Goal: Information Seeking & Learning: Learn about a topic

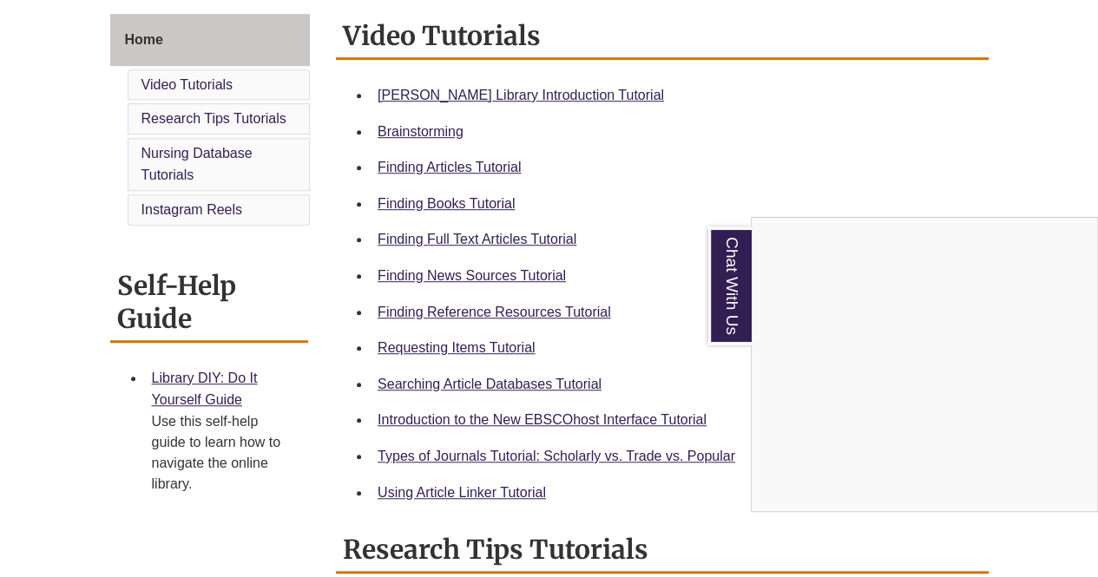
scroll to position [472, 0]
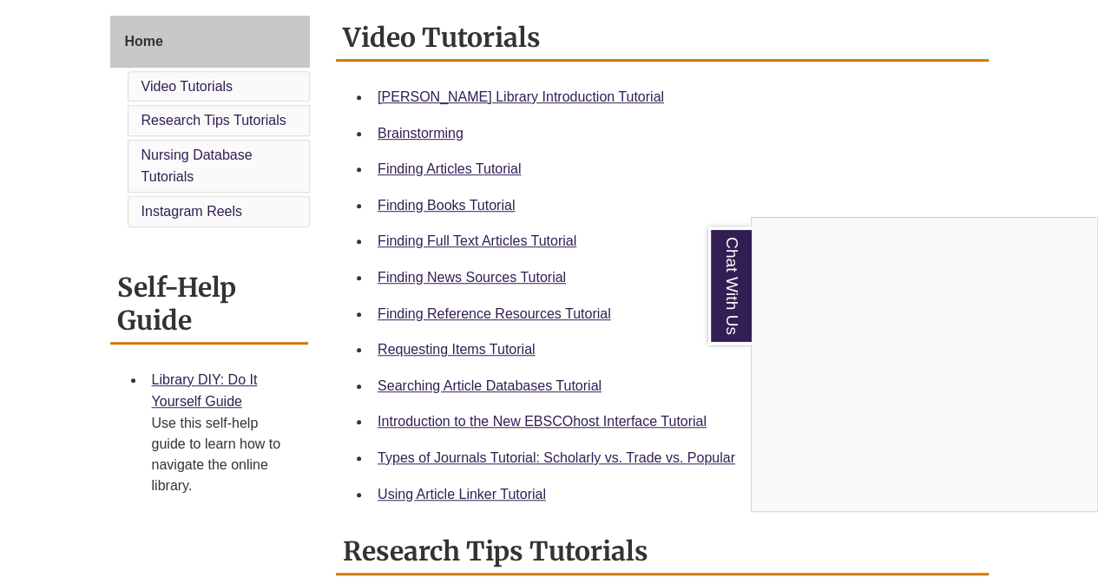
click at [401, 204] on div "Chat With Us" at bounding box center [549, 288] width 1098 height 577
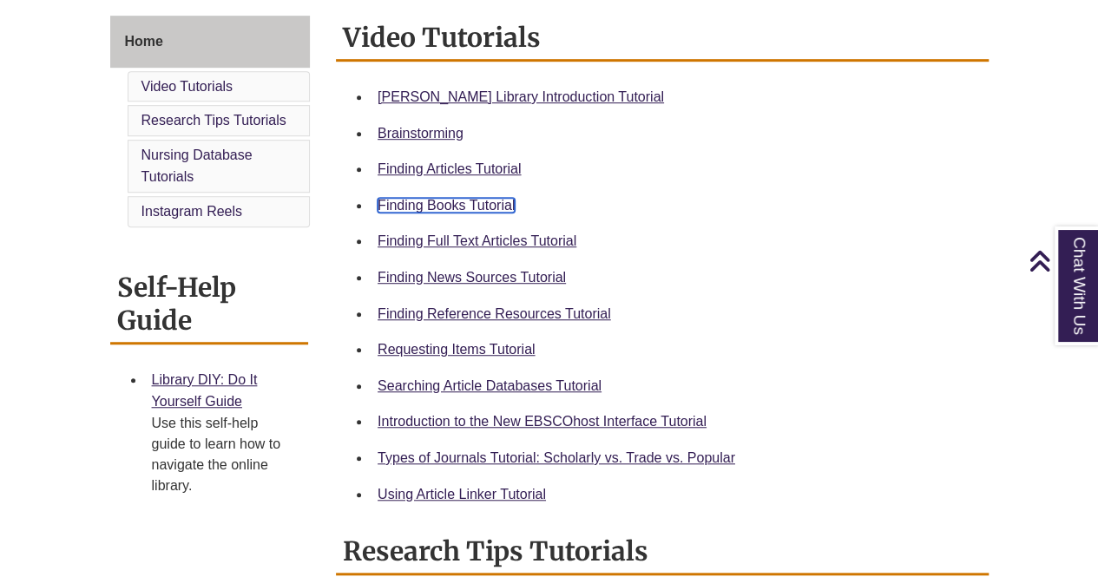
click at [401, 204] on link "Finding Books Tutorial" at bounding box center [446, 205] width 137 height 15
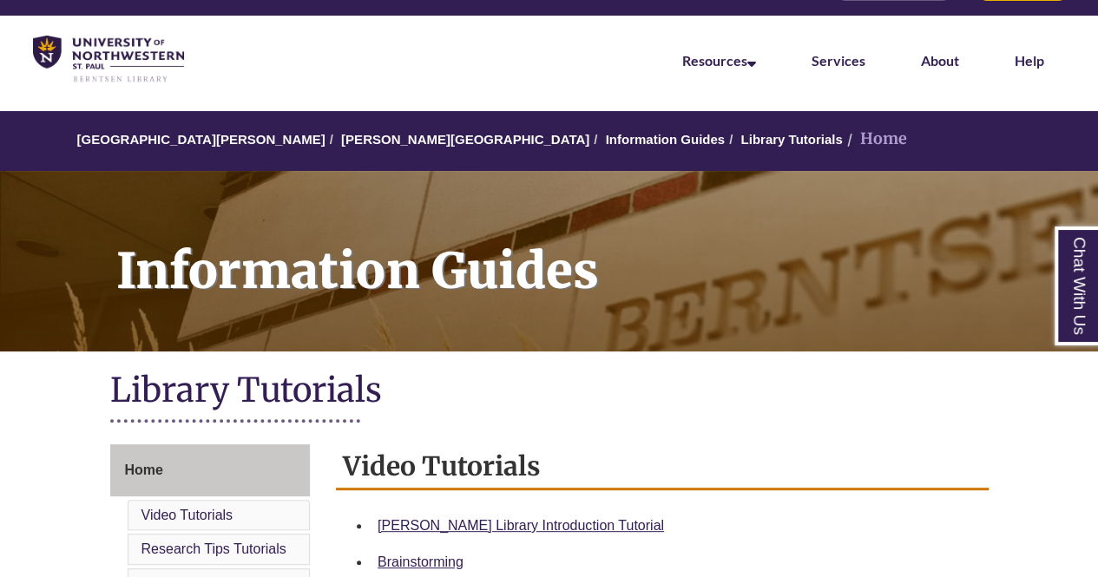
scroll to position [0, 0]
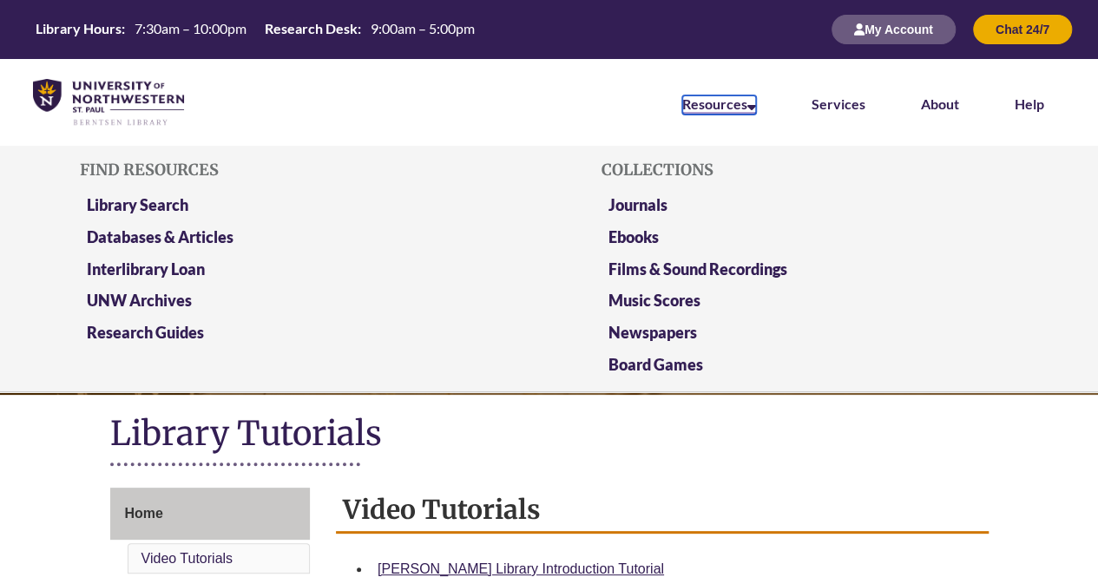
click at [736, 107] on link "Resources" at bounding box center [719, 104] width 74 height 19
click at [176, 201] on link "Library Search" at bounding box center [138, 206] width 102 height 22
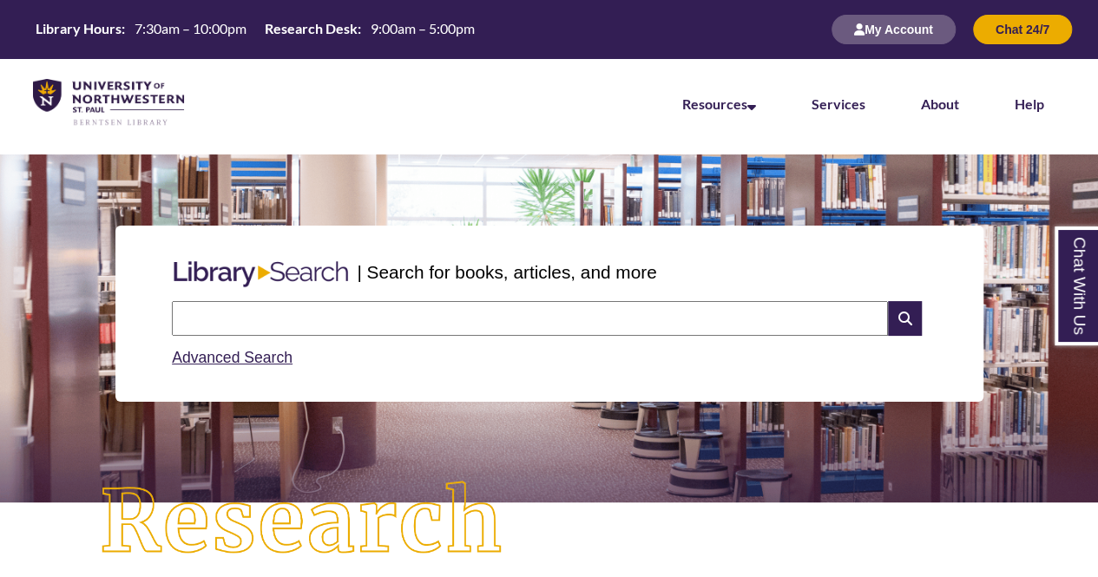
click at [371, 311] on input "text" at bounding box center [530, 318] width 716 height 35
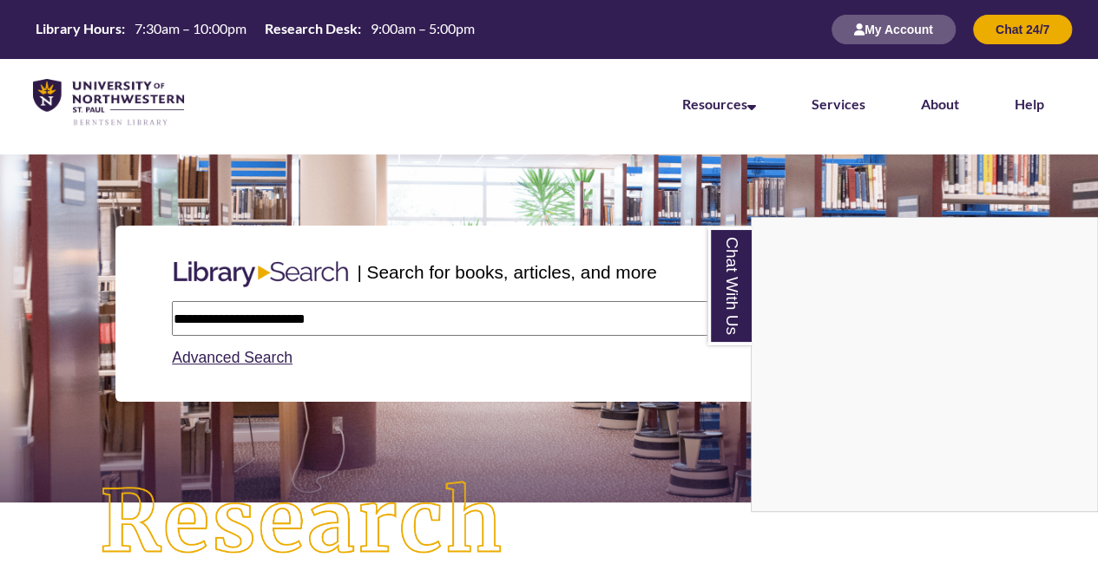
type input "**********"
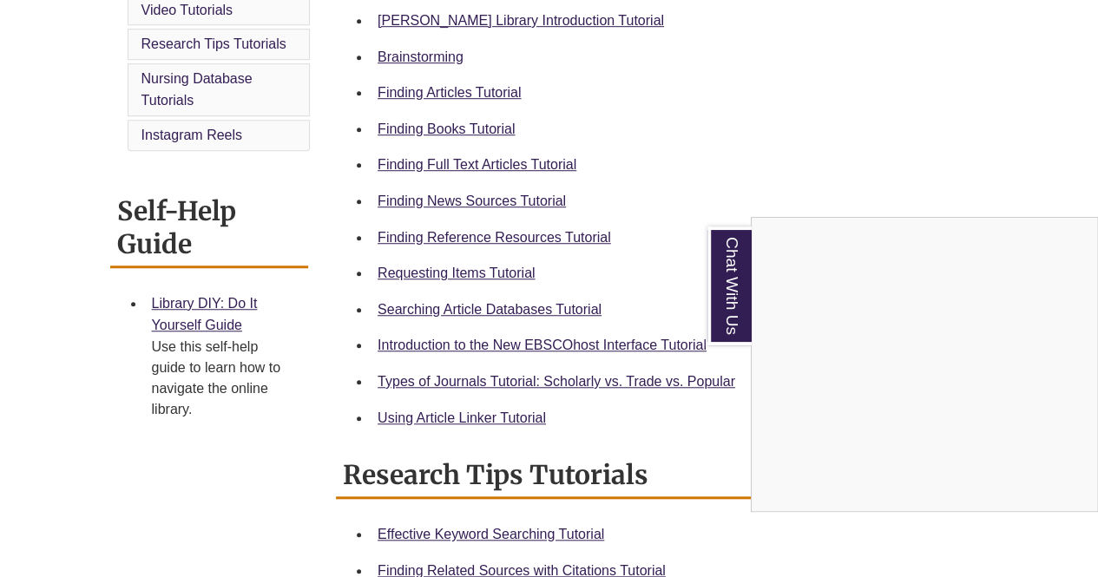
scroll to position [492, 0]
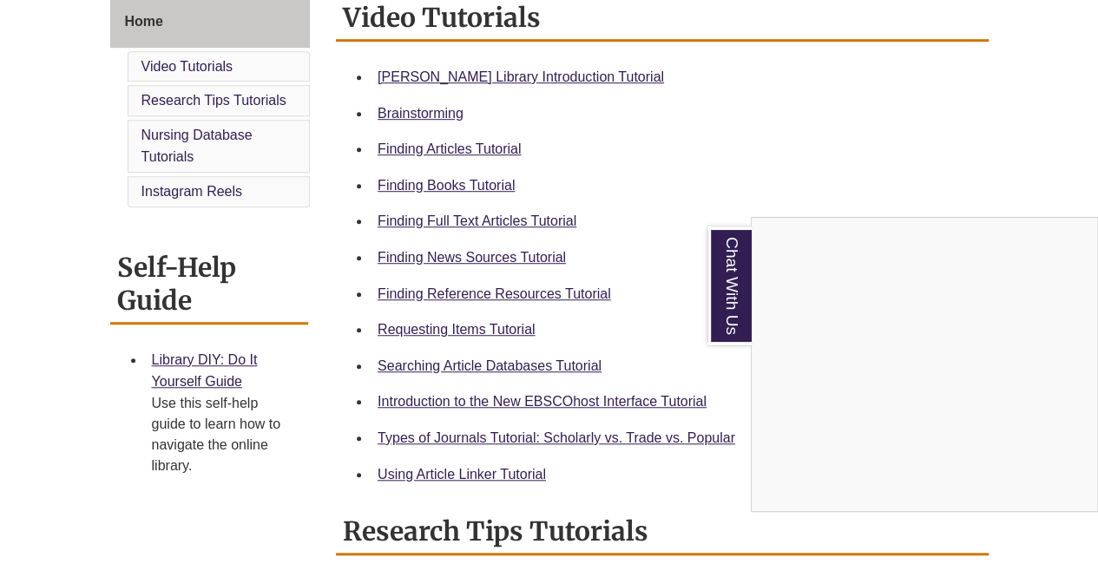
click at [509, 331] on div "Chat With Us" at bounding box center [549, 288] width 1098 height 577
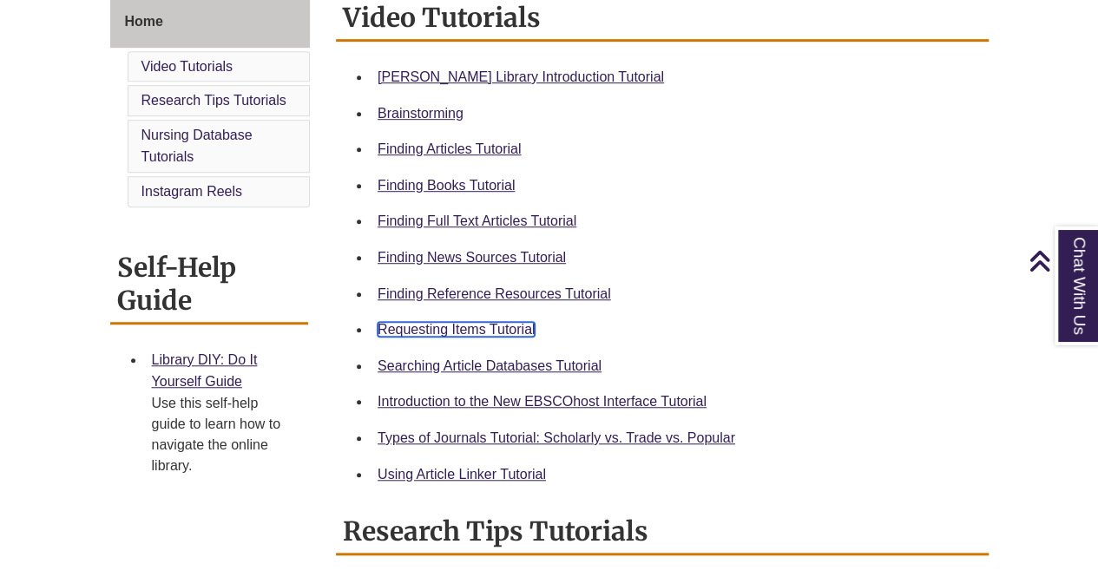
click at [488, 325] on link "Requesting Items Tutorial" at bounding box center [456, 329] width 157 height 15
click at [419, 141] on link "Finding Articles Tutorial" at bounding box center [449, 148] width 143 height 15
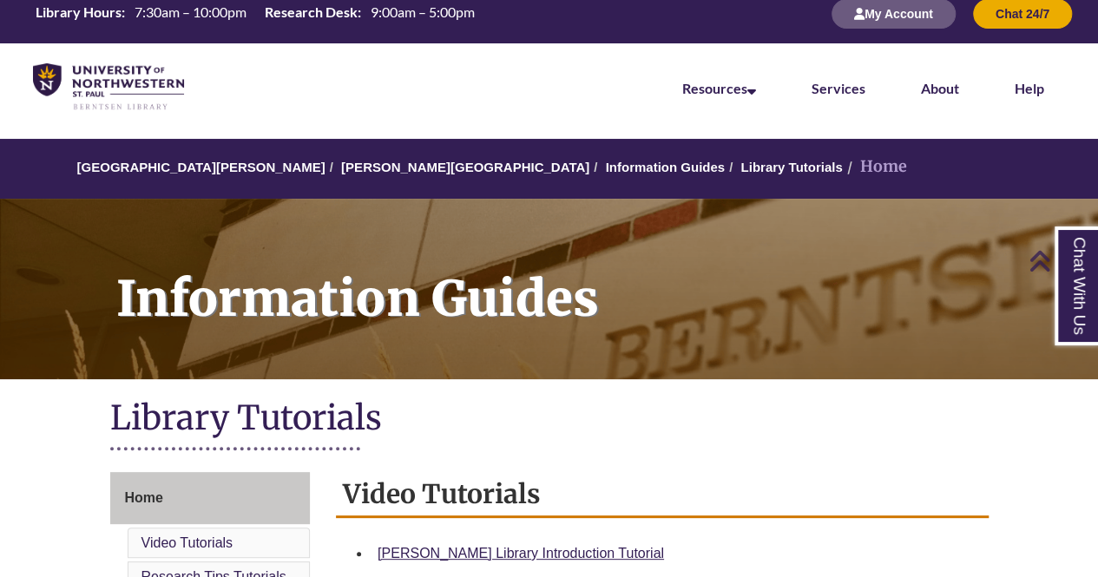
scroll to position [0, 0]
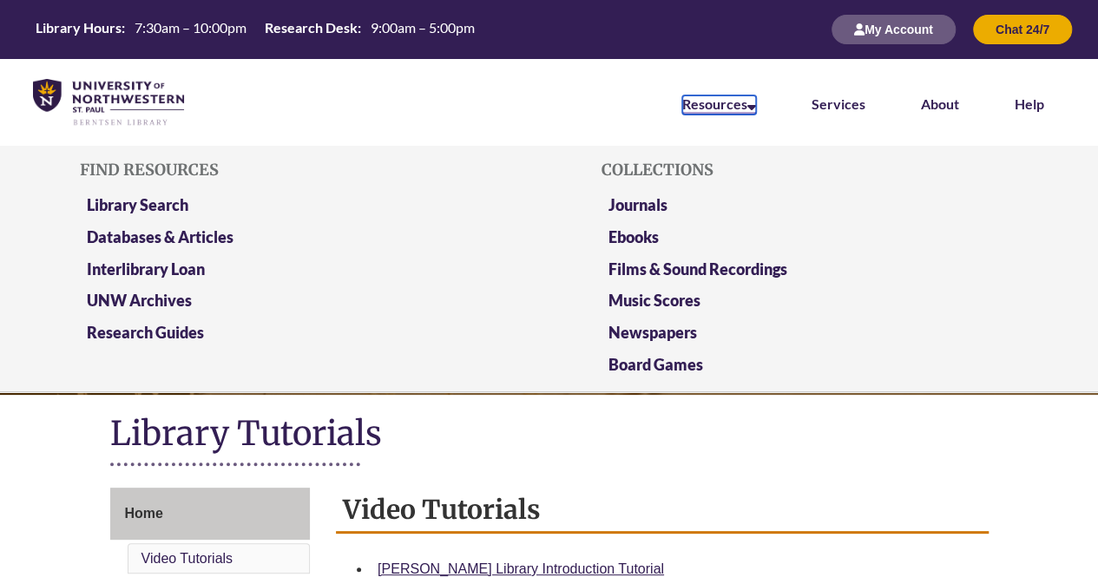
click at [746, 110] on link "Resources" at bounding box center [719, 104] width 74 height 19
click at [174, 209] on link "Library Search" at bounding box center [138, 206] width 102 height 22
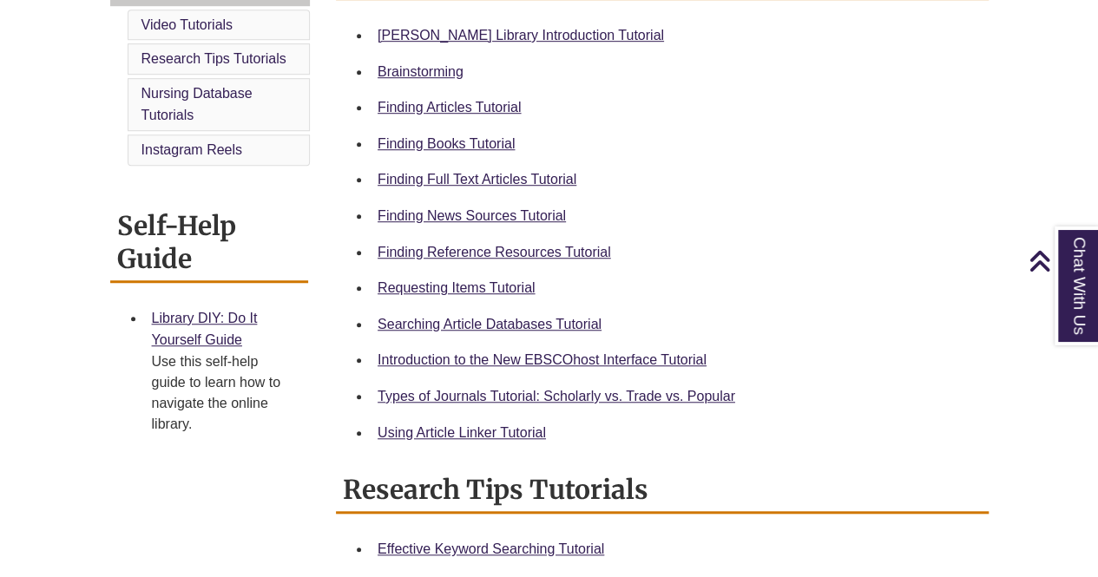
scroll to position [566, 0]
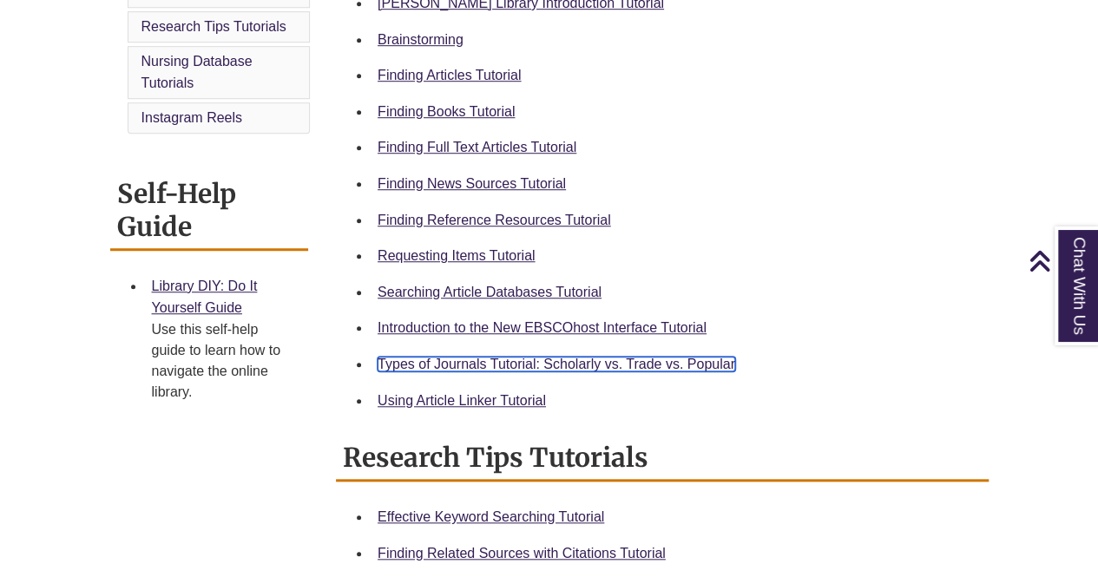
click at [713, 360] on link "Types of Journals Tutorial: Scholarly vs. Trade vs. Popular" at bounding box center [557, 364] width 358 height 15
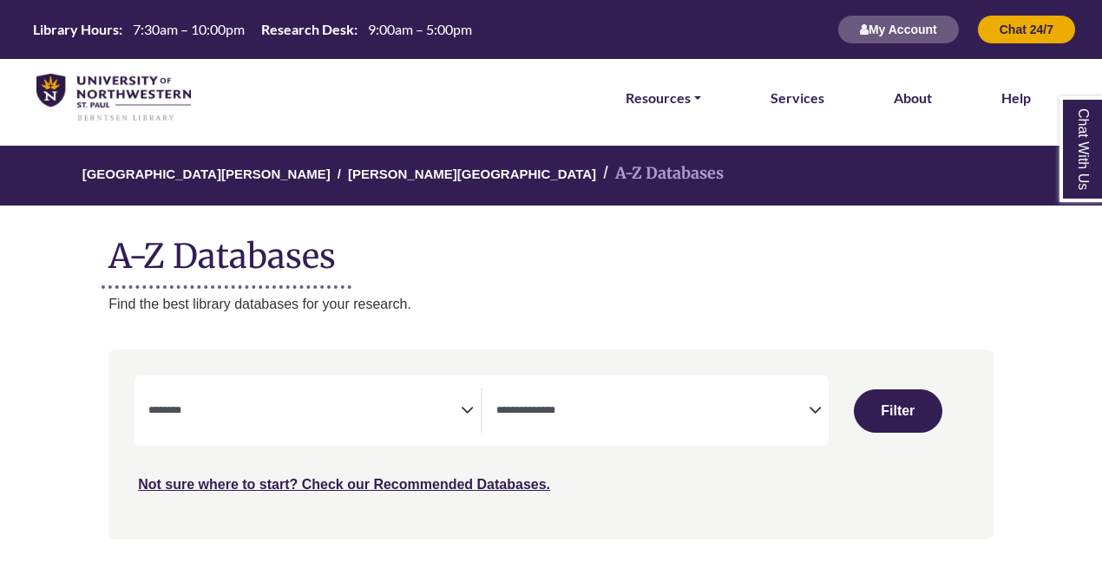
select select "Database Subject Filter"
select select "Database Types Filter"
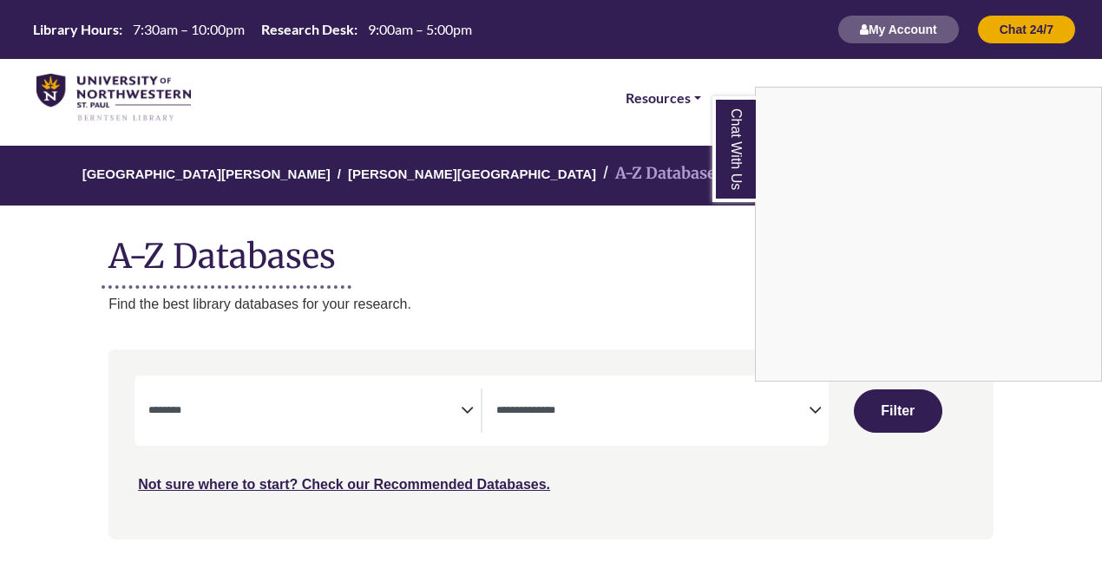
click at [466, 411] on div "Chat With Us" at bounding box center [551, 284] width 1102 height 568
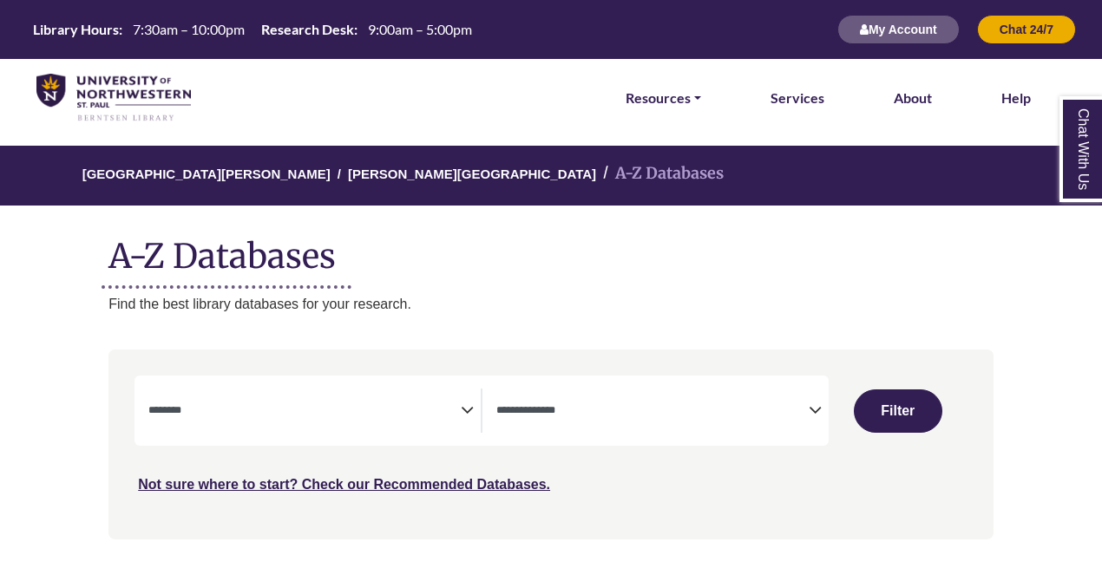
click at [468, 409] on icon "Search filters" at bounding box center [467, 408] width 13 height 26
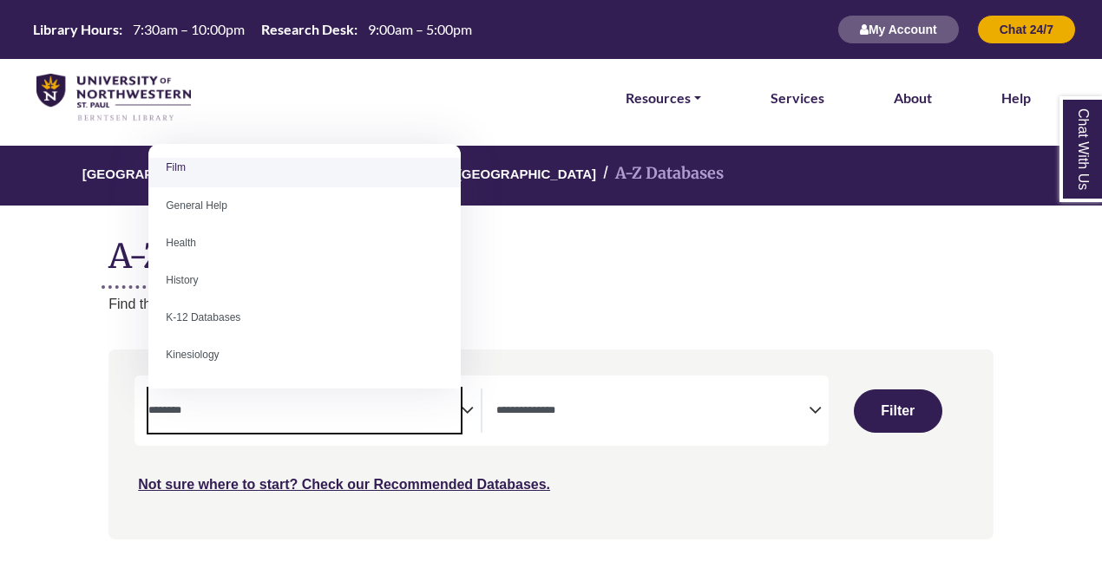
scroll to position [731, 0]
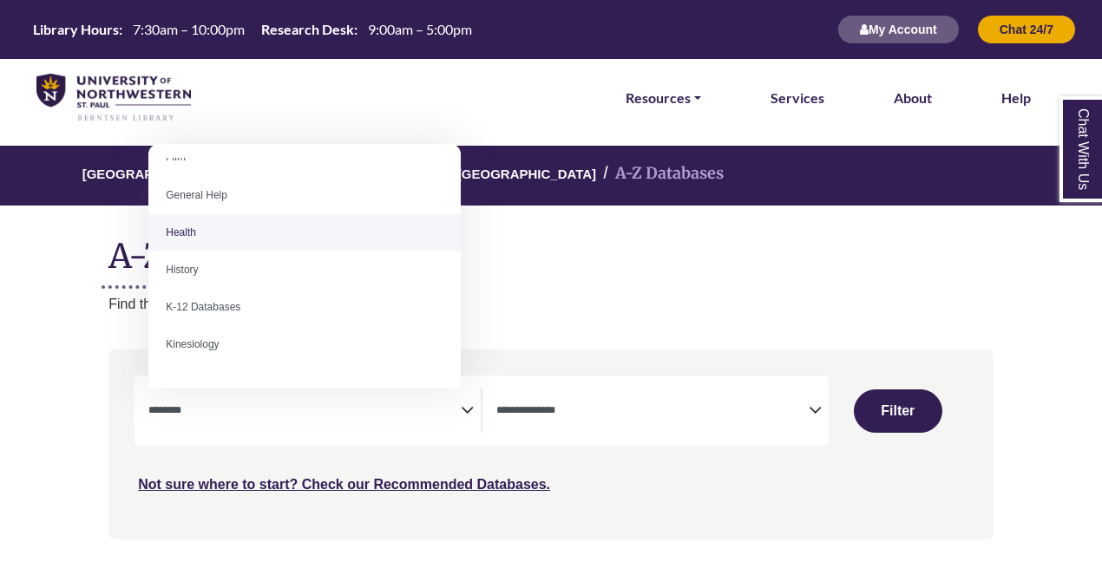
select select "*****"
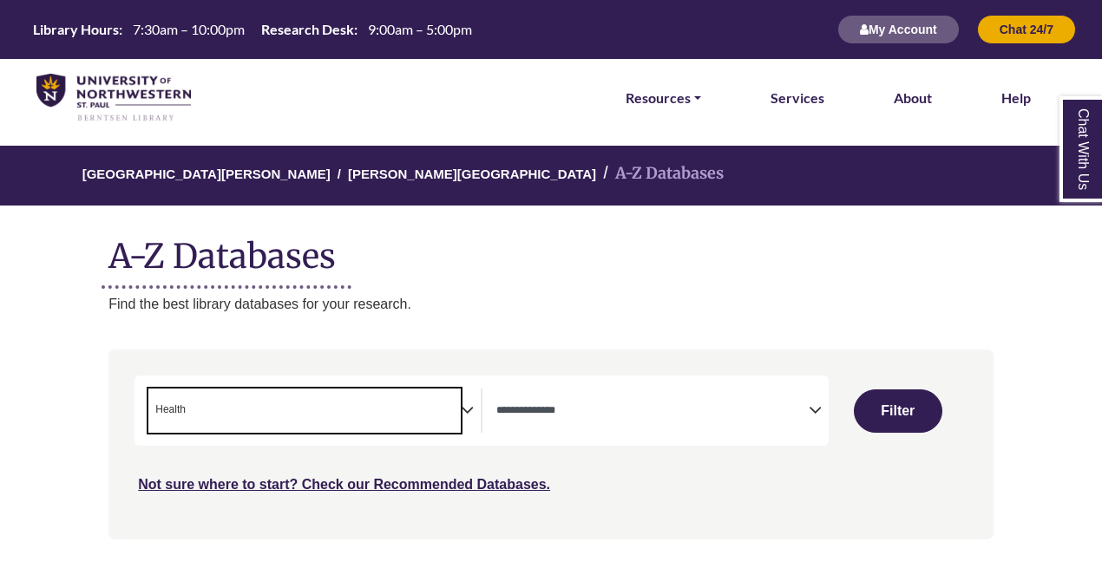
click at [470, 415] on icon "Search filters" at bounding box center [467, 408] width 13 height 26
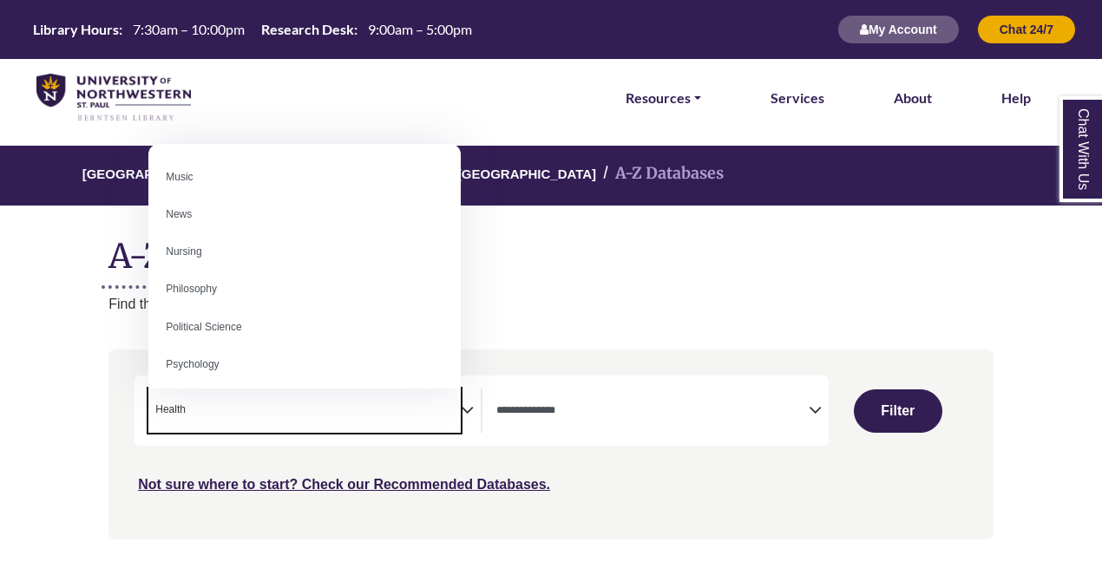
scroll to position [1209, 0]
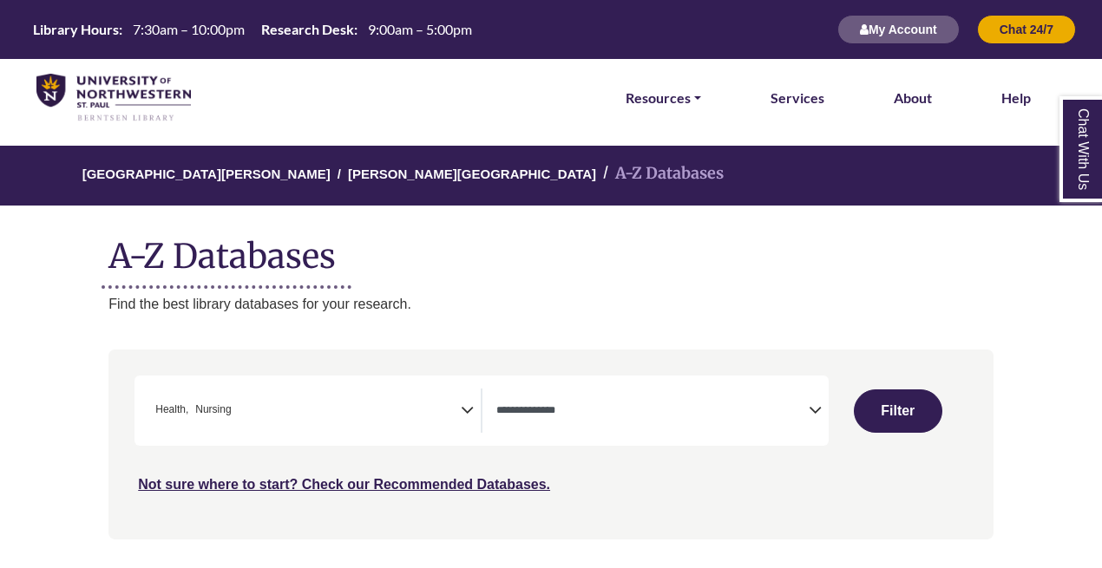
click at [469, 414] on icon "Search filters" at bounding box center [467, 408] width 13 height 26
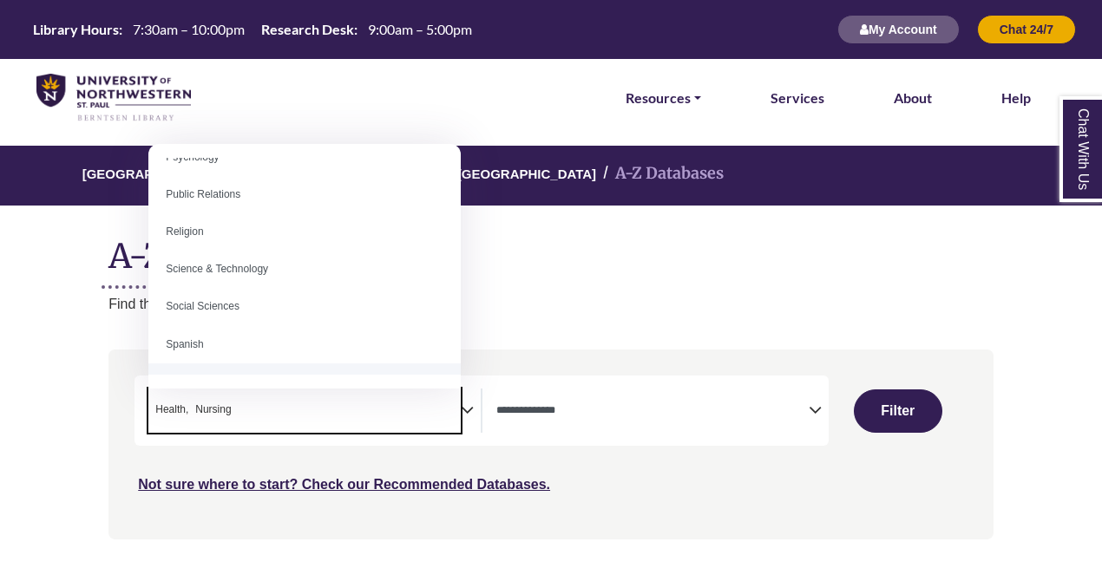
scroll to position [1371, 0]
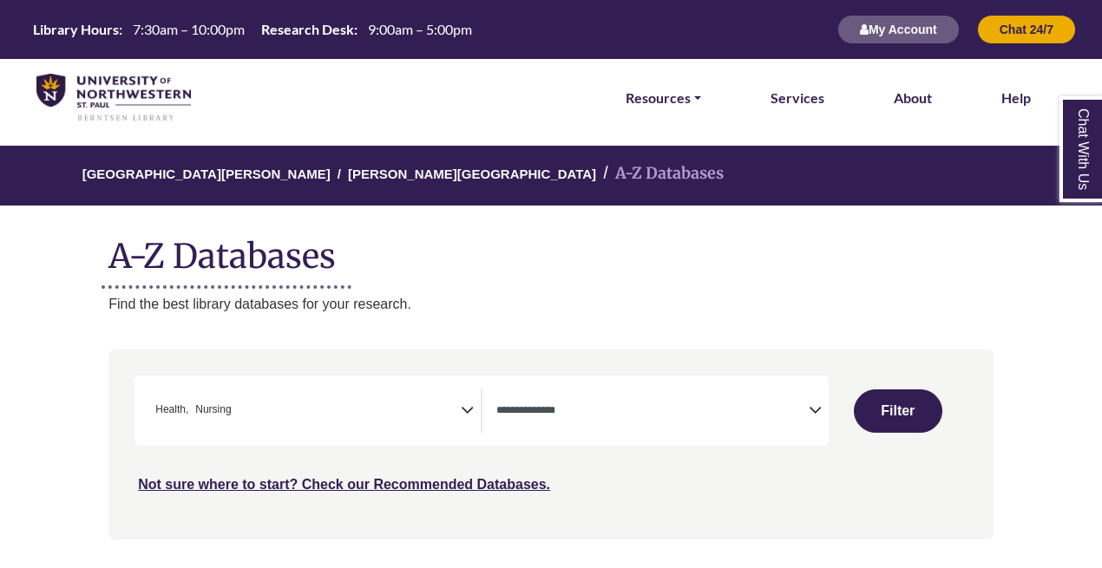
click at [812, 416] on icon "Search filters" at bounding box center [815, 408] width 13 height 26
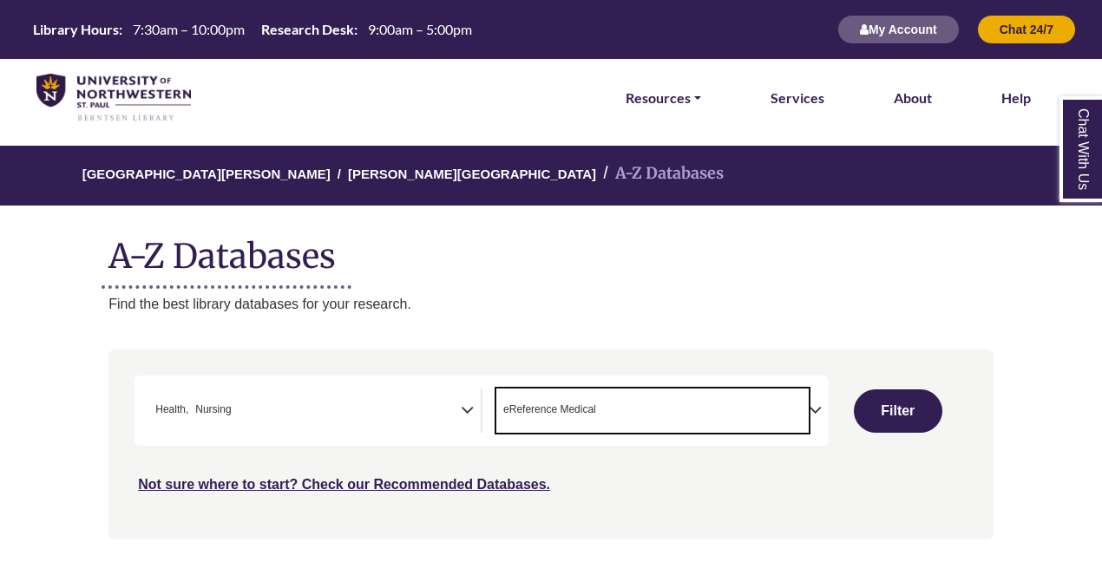
scroll to position [51, 0]
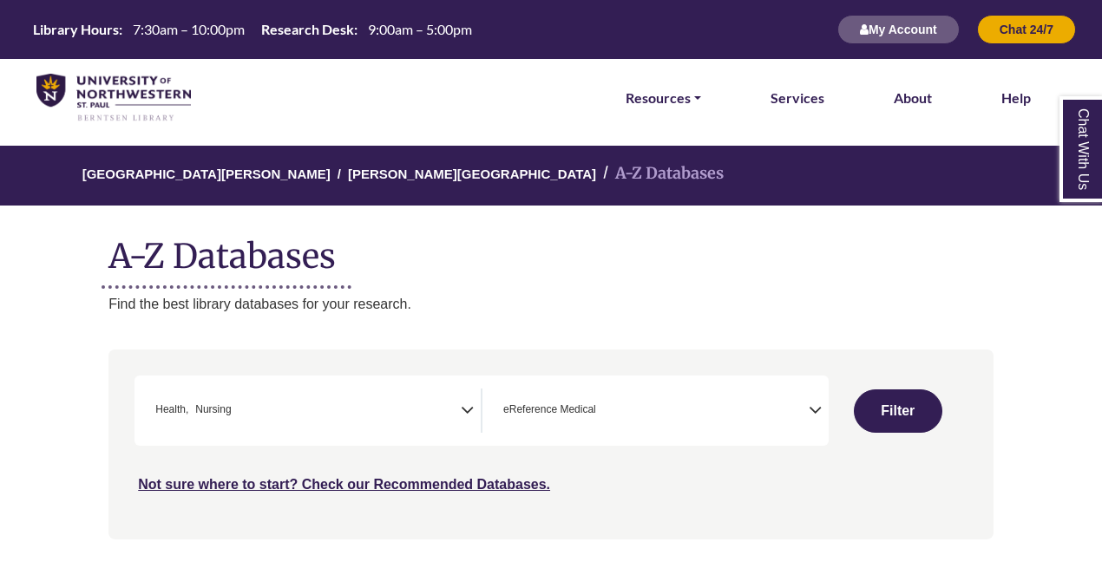
click at [819, 416] on icon "Search filters" at bounding box center [815, 408] width 13 height 26
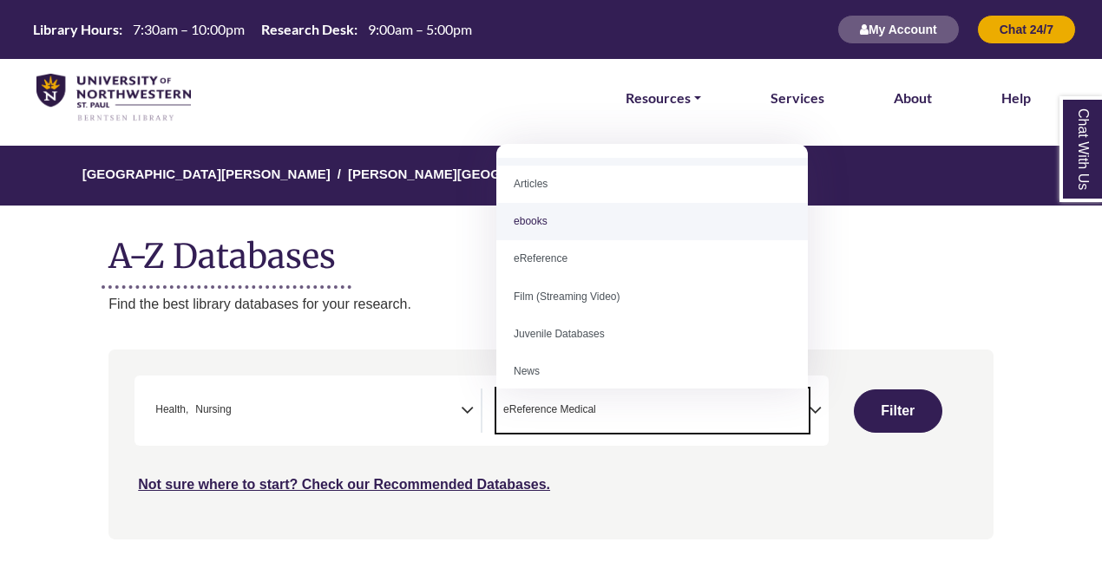
scroll to position [28, 0]
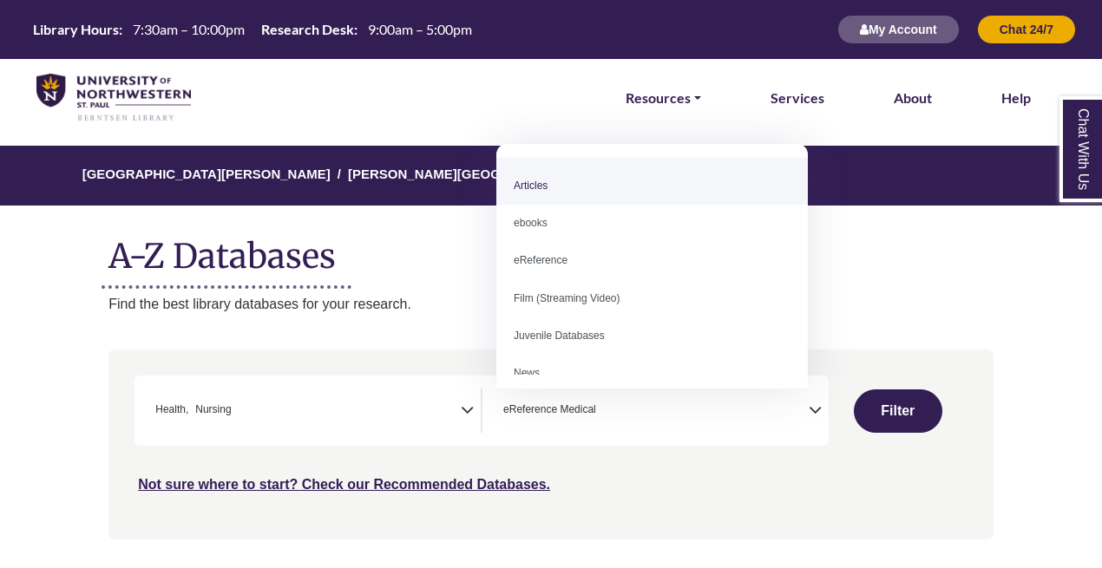
select select "*****"
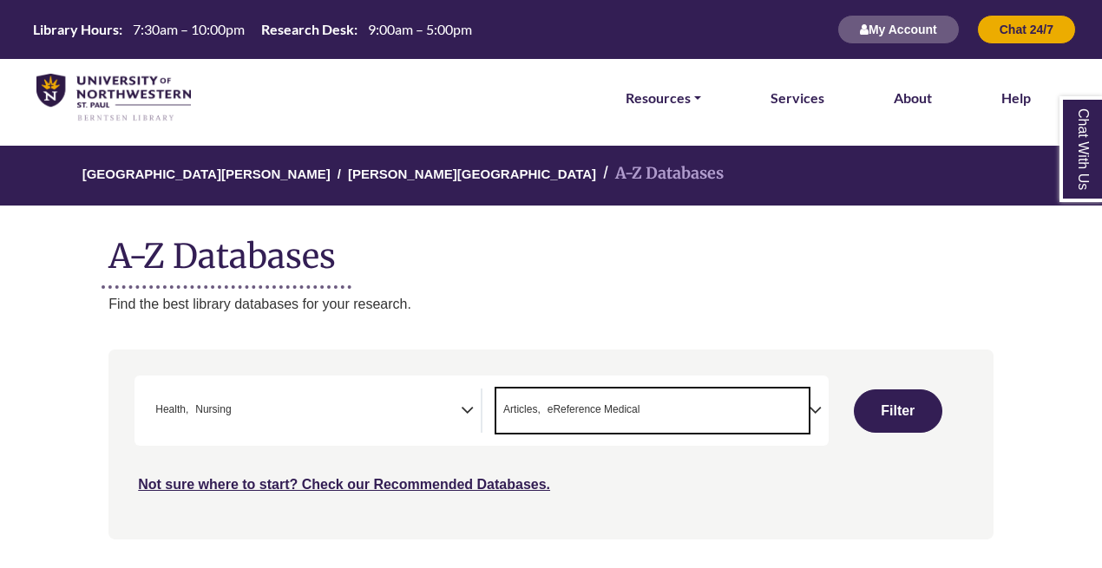
click at [814, 411] on icon "Search filters" at bounding box center [815, 408] width 13 height 26
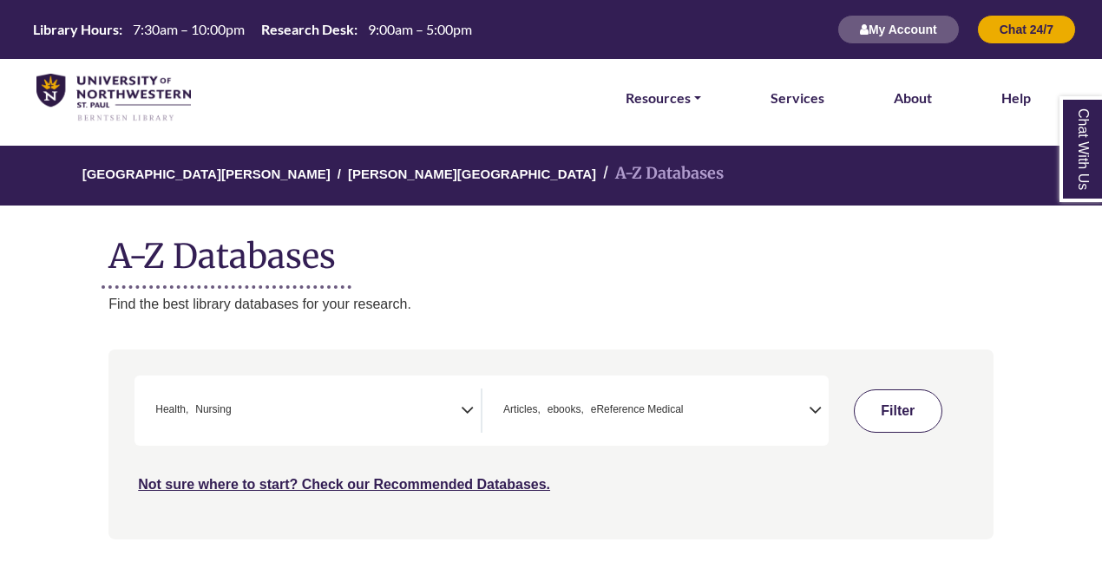
click at [898, 430] on button "Filter" at bounding box center [898, 411] width 89 height 43
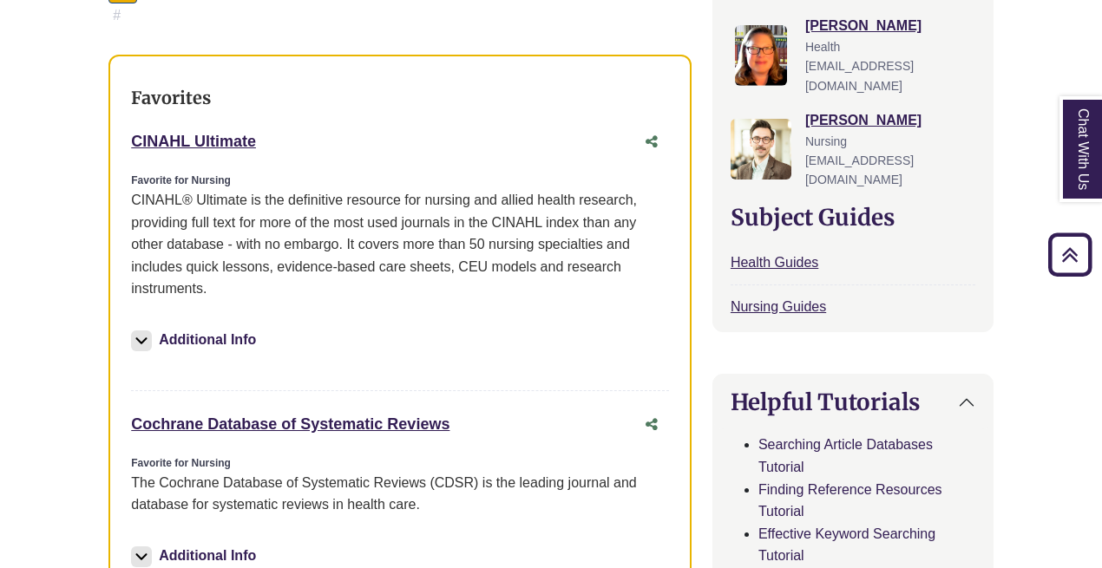
scroll to position [672, 0]
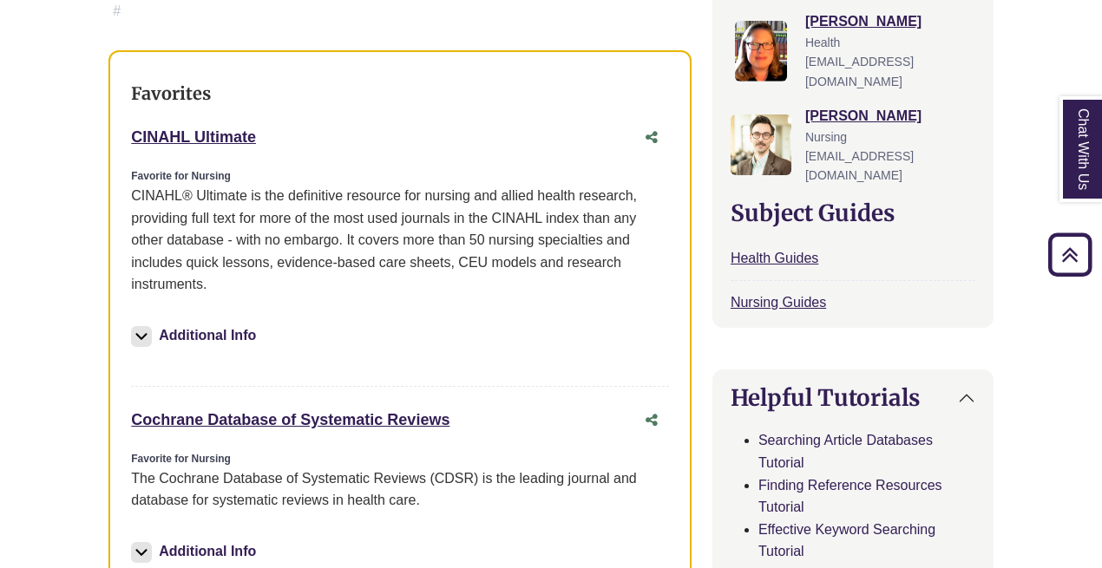
drag, startPoint x: 126, startPoint y: 107, endPoint x: 265, endPoint y: 121, distance: 139.6
click at [265, 121] on div "Favorites CINAHL Ultimate This link opens in a new window Favorite for Nursing …" at bounding box center [399, 484] width 583 height 868
copy link "CINAHL Ultimate"
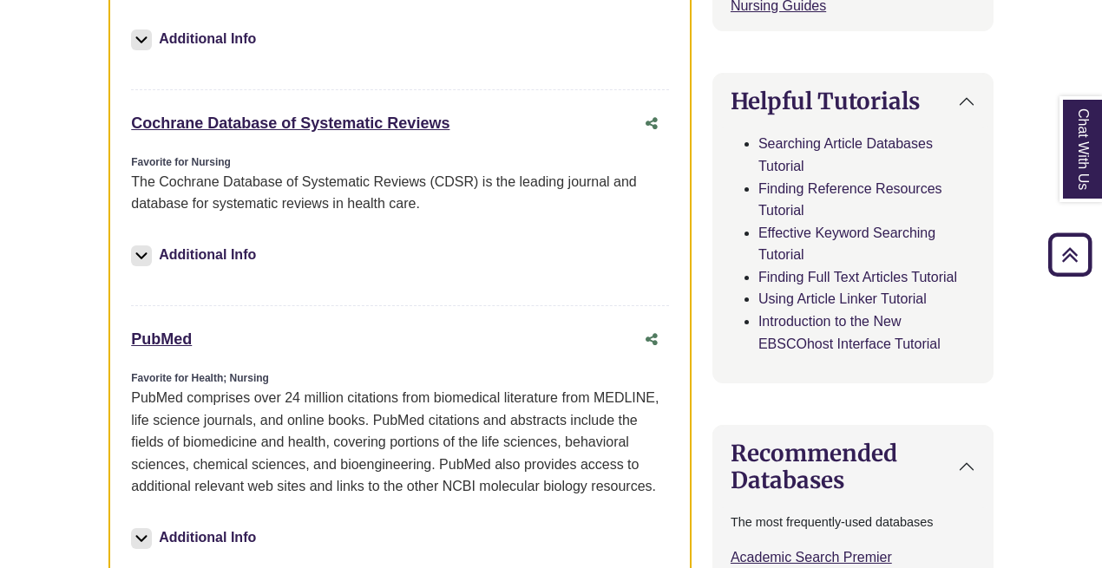
scroll to position [974, 0]
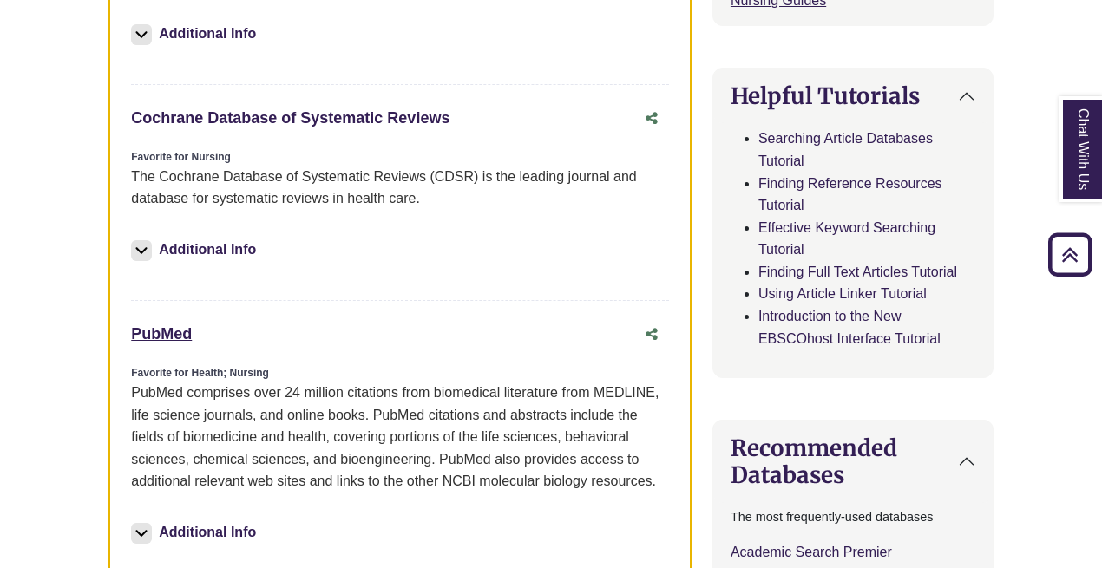
drag, startPoint x: 115, startPoint y: 83, endPoint x: 449, endPoint y: 82, distance: 334.1
click at [449, 82] on div "Favorites CINAHL Ultimate This link opens in a new window Favorite for Nursing …" at bounding box center [399, 182] width 583 height 868
click at [405, 106] on div "Cochrane Database of Systematic Reviews This link opens in a new window" at bounding box center [382, 118] width 503 height 25
drag, startPoint x: 127, startPoint y: 82, endPoint x: 474, endPoint y: 95, distance: 347.4
click at [486, 99] on div "Favorites CINAHL Ultimate This link opens in a new window Favorite for Nursing …" at bounding box center [399, 182] width 583 height 868
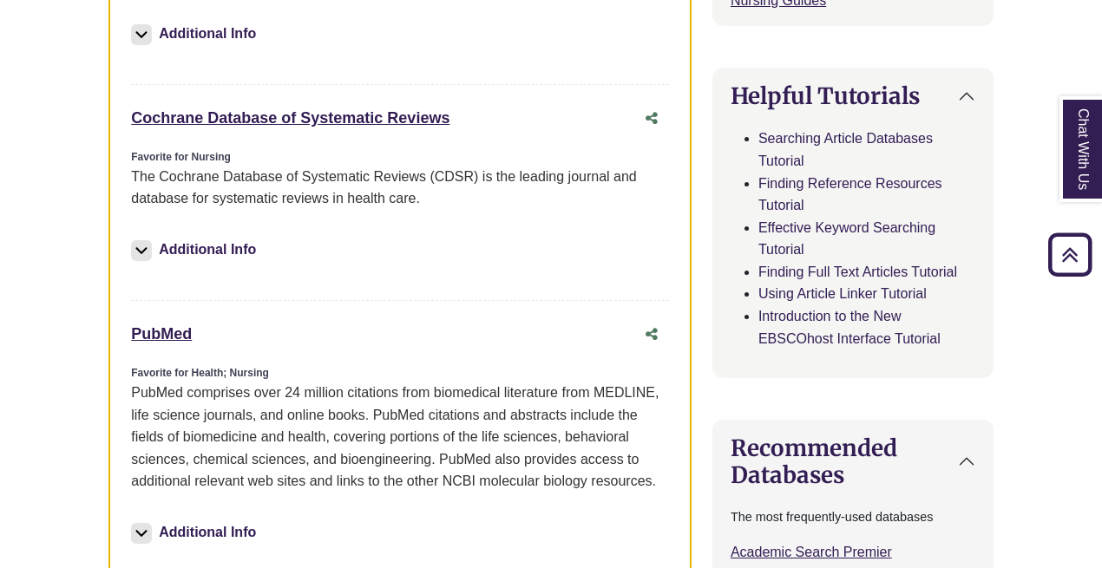
click at [433, 102] on div "Cochrane Database of Systematic Reviews This link opens in a new window" at bounding box center [400, 118] width 538 height 33
drag, startPoint x: 128, startPoint y: 84, endPoint x: 459, endPoint y: 104, distance: 331.3
click at [459, 104] on div "Favorites CINAHL Ultimate This link opens in a new window Favorite for Nursing …" at bounding box center [399, 182] width 583 height 868
click at [459, 102] on div "Cochrane Database of Systematic Reviews This link opens in a new window" at bounding box center [400, 118] width 538 height 33
drag, startPoint x: 130, startPoint y: 84, endPoint x: 522, endPoint y: 91, distance: 391.5
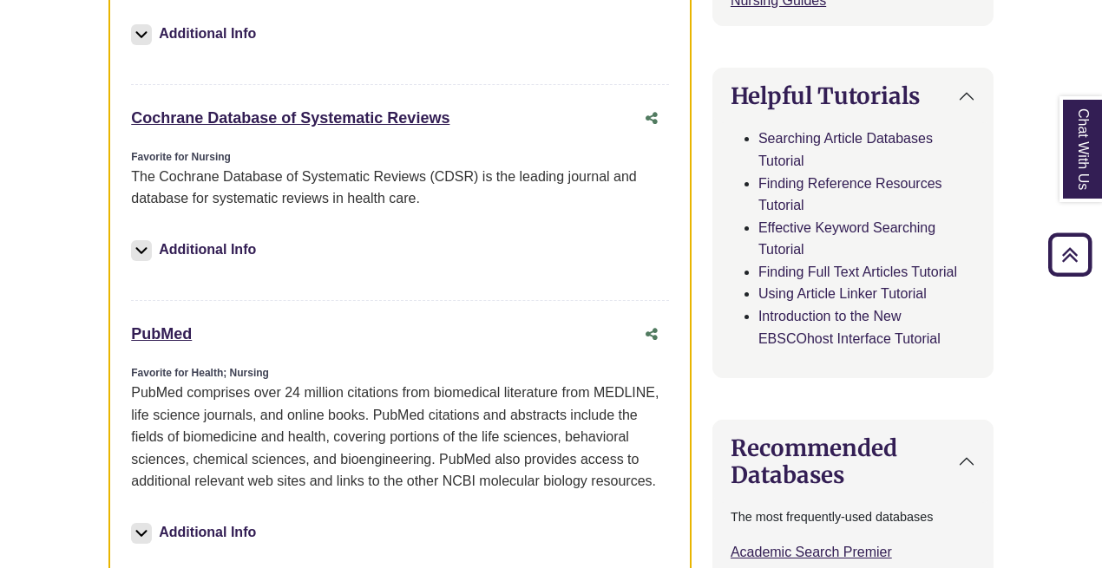
click at [522, 91] on div "Favorites CINAHL Ultimate This link opens in a new window Favorite for Nursing …" at bounding box center [399, 182] width 583 height 868
copy link "Cochrane Database of Systematic Reviews"
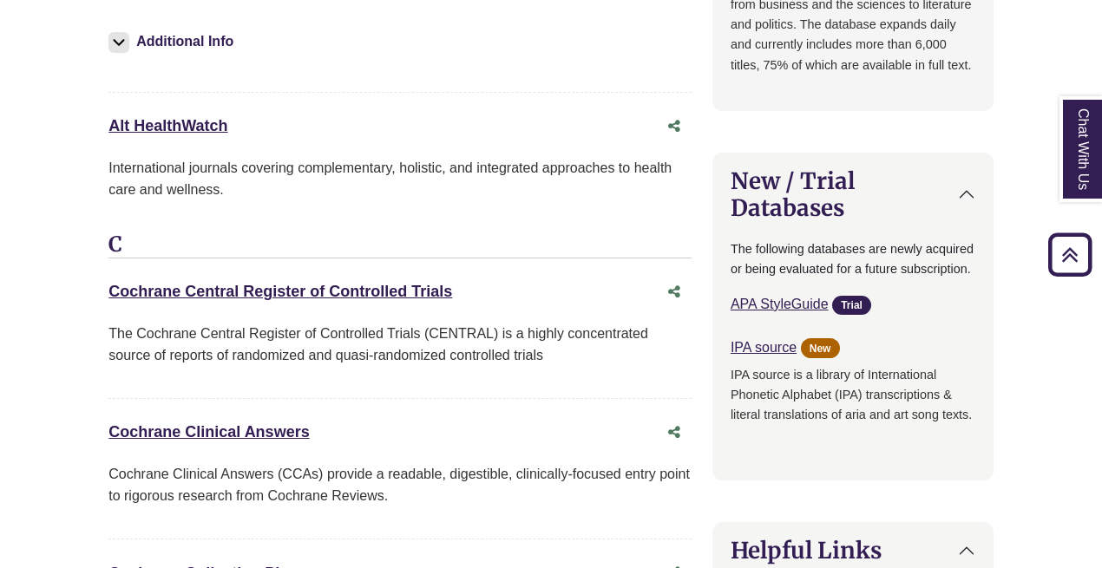
scroll to position [1824, 0]
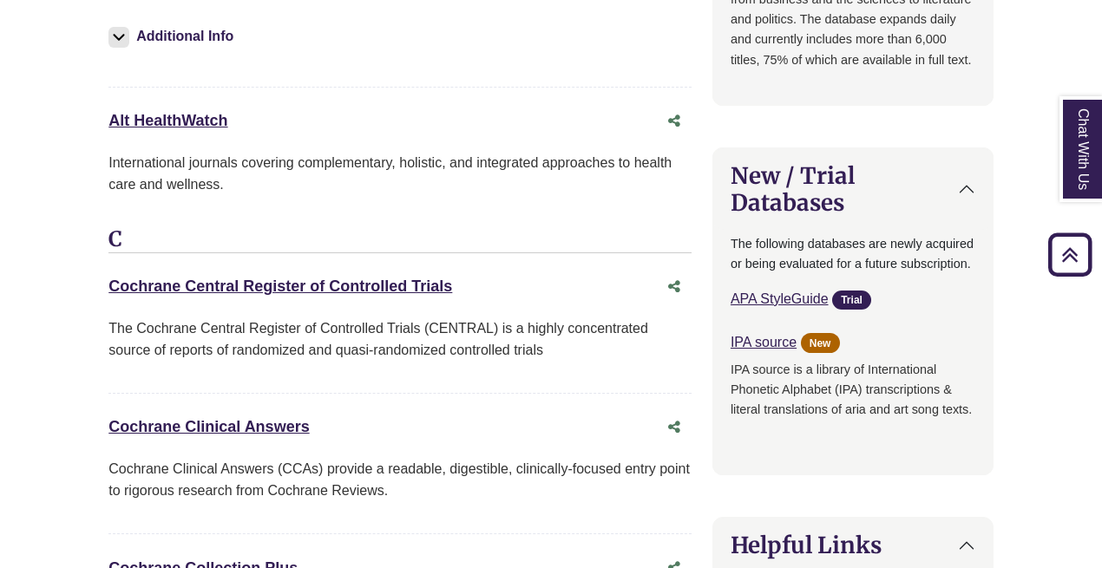
drag, startPoint x: 70, startPoint y: 89, endPoint x: 236, endPoint y: 98, distance: 166.0
click at [279, 100] on body "Skip to Main Content Library Hours: 7:30am – 10:00pm Research Desk: 9:00am – 5:…" at bounding box center [551, 322] width 1102 height 4293
copy link "Alt HealthWatch"
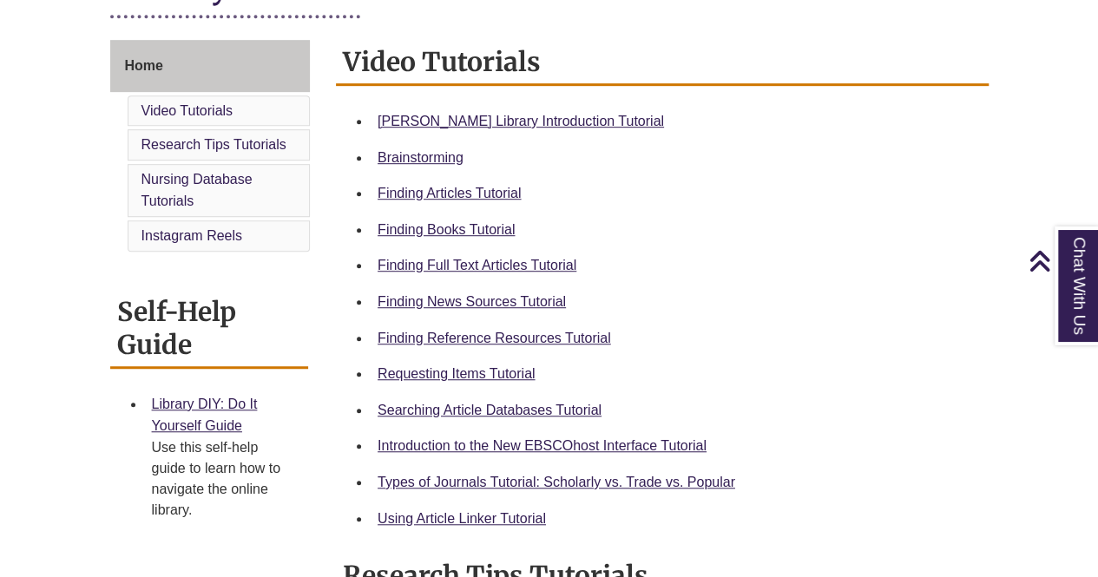
scroll to position [444, 0]
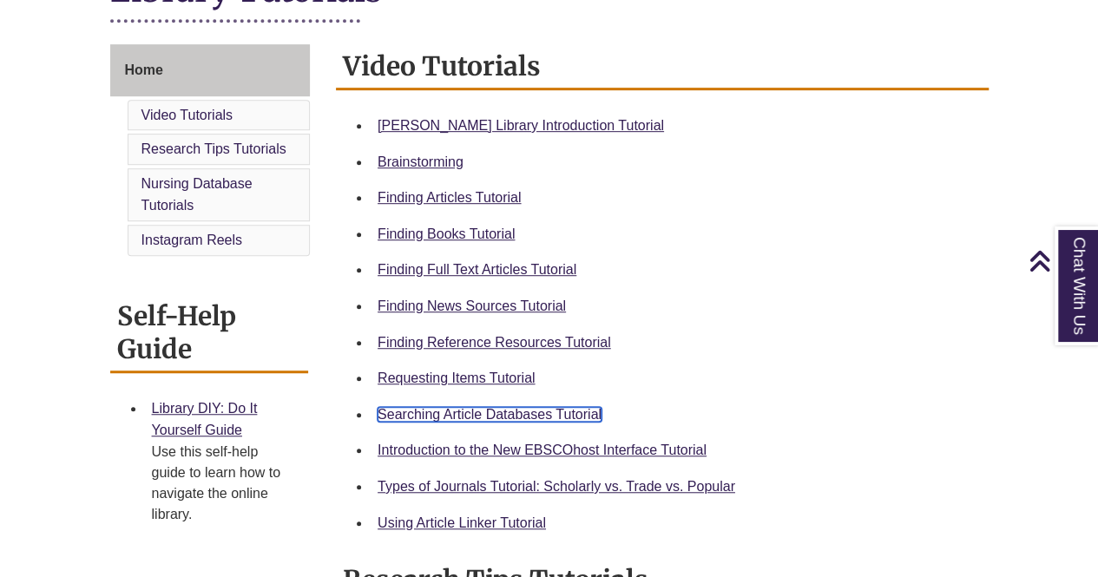
click at [509, 410] on link "Searching Article Databases Tutorial" at bounding box center [490, 414] width 224 height 15
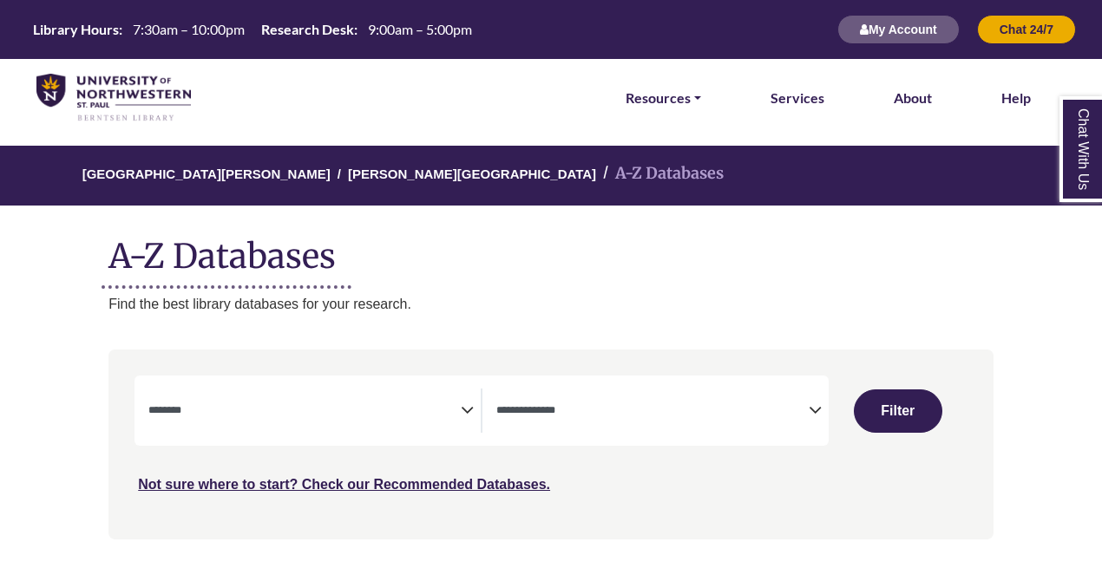
select select "Database Subject Filter"
select select "Database Types Filter"
select select "Database Subject Filter"
select select "Database Types Filter"
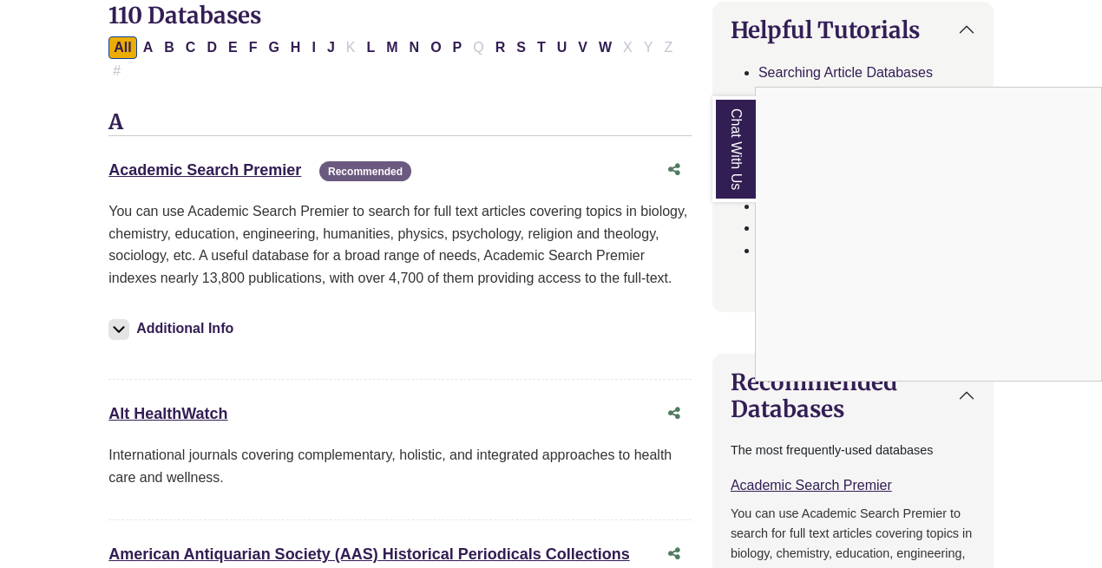
scroll to position [610, 0]
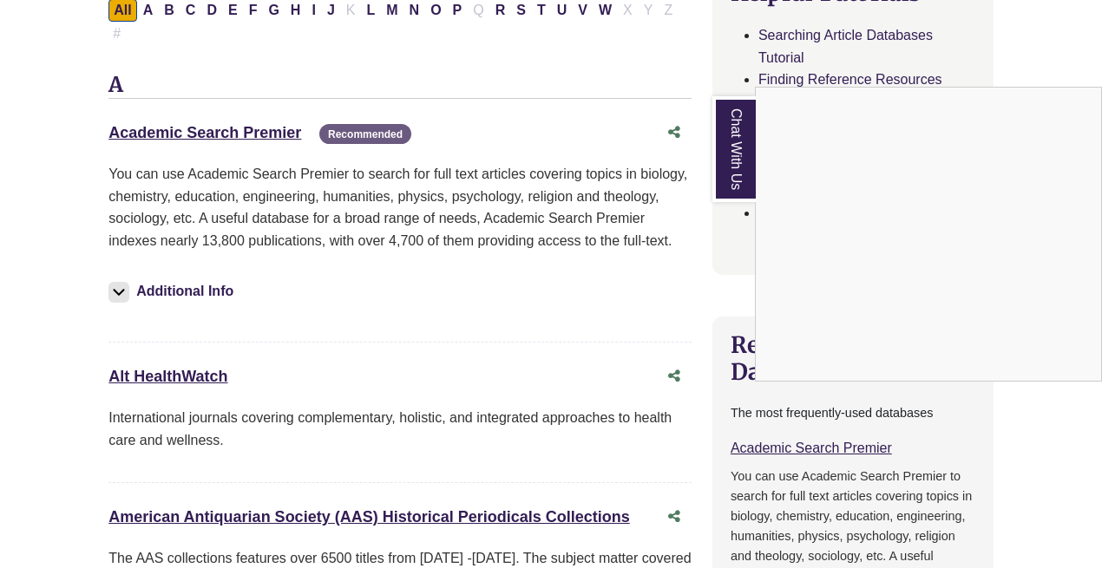
click at [226, 107] on div "Chat With Us" at bounding box center [551, 284] width 1102 height 568
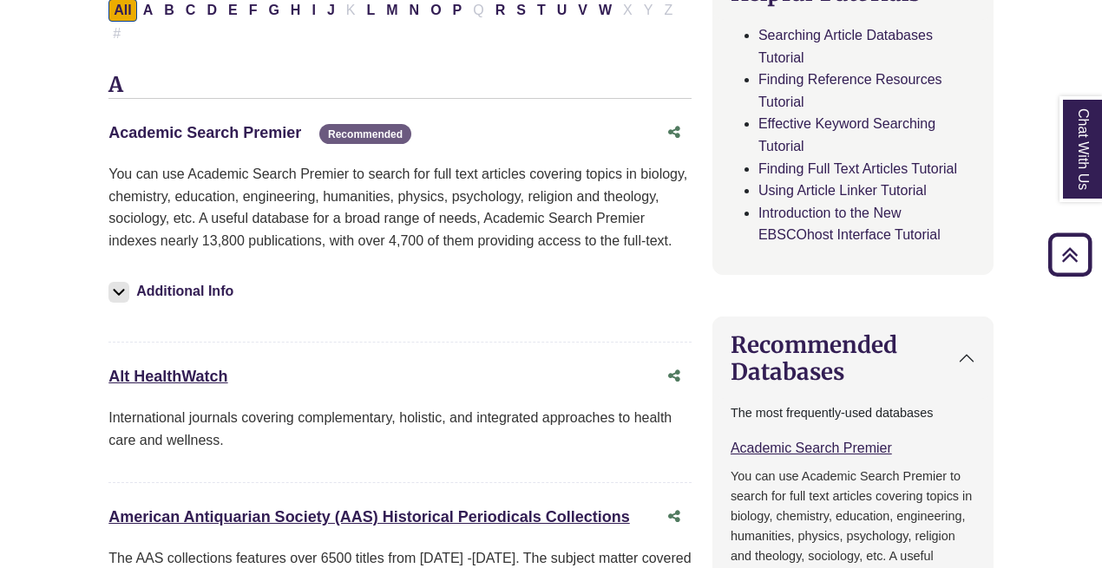
click at [226, 124] on link "Academic Search Premier This link opens in a new window" at bounding box center [204, 132] width 193 height 17
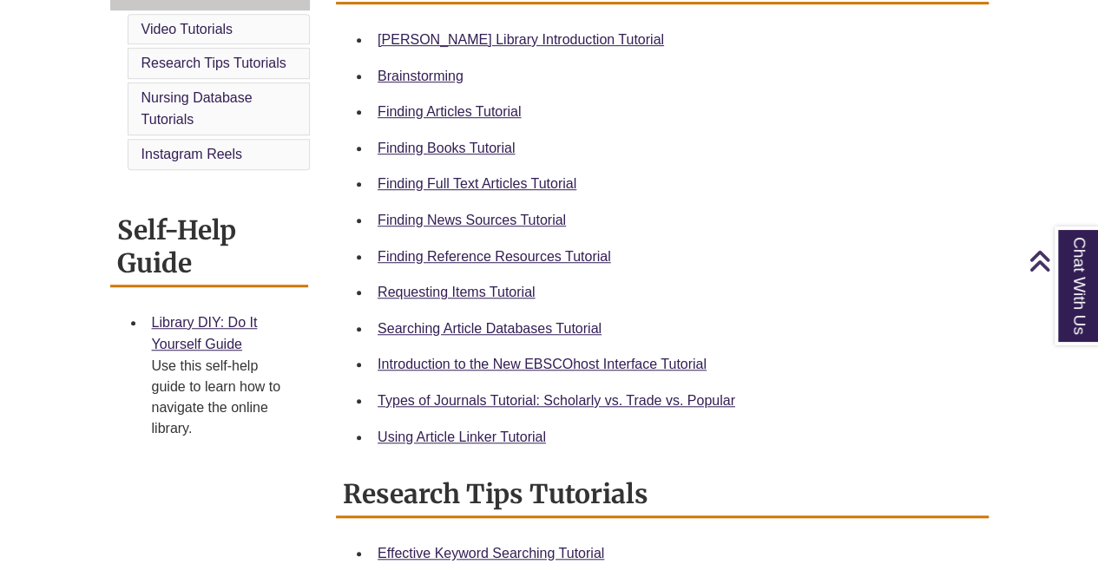
scroll to position [536, 0]
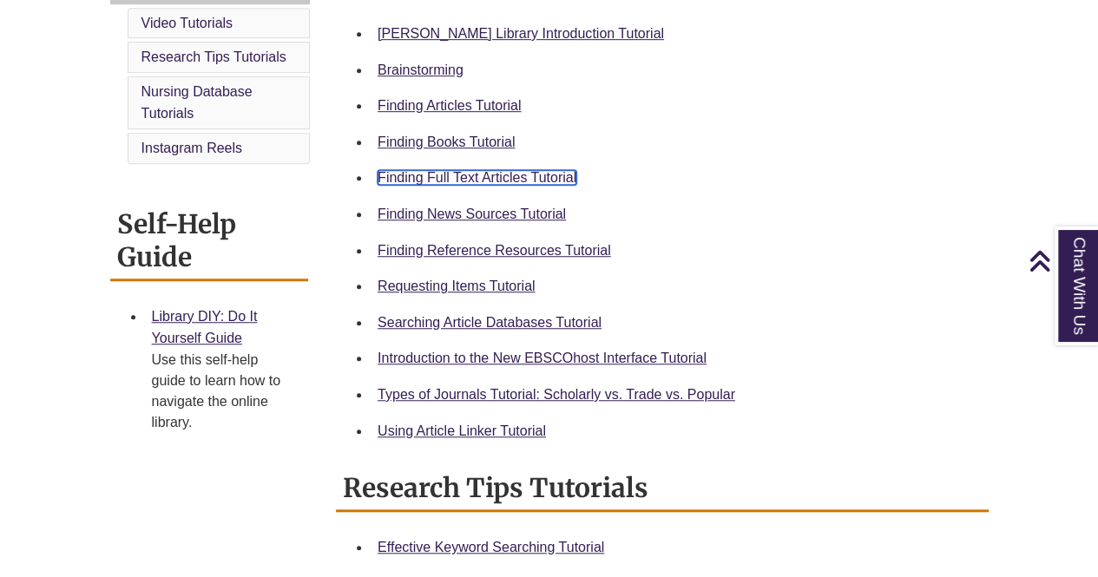
click at [561, 174] on link "Finding Full Text Articles Tutorial" at bounding box center [477, 177] width 199 height 15
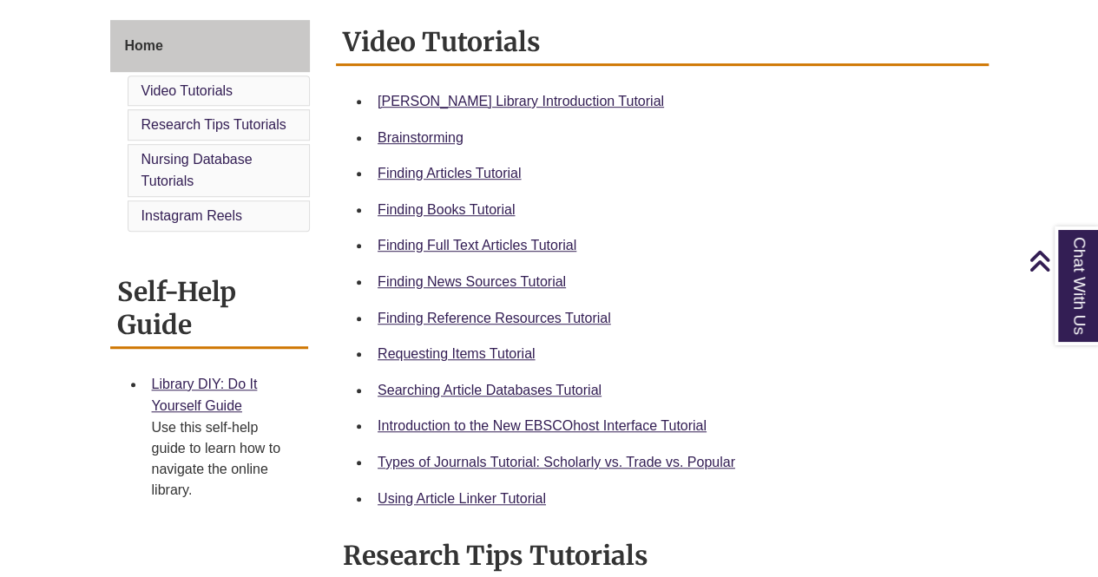
scroll to position [459, 0]
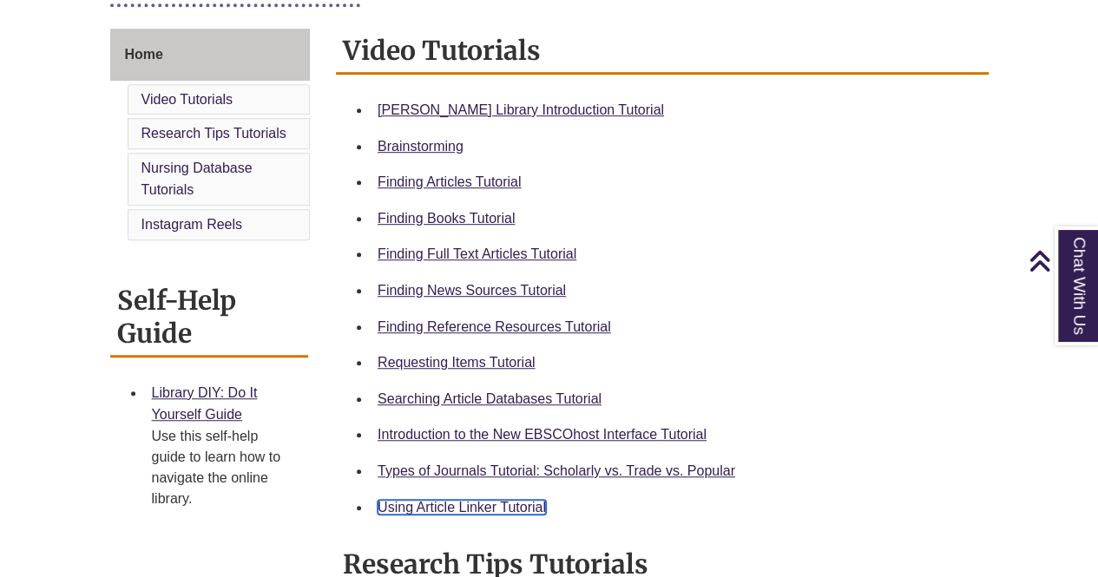
click at [468, 508] on link "Using Article Linker Tutorial" at bounding box center [462, 507] width 168 height 15
